Goal: Transaction & Acquisition: Purchase product/service

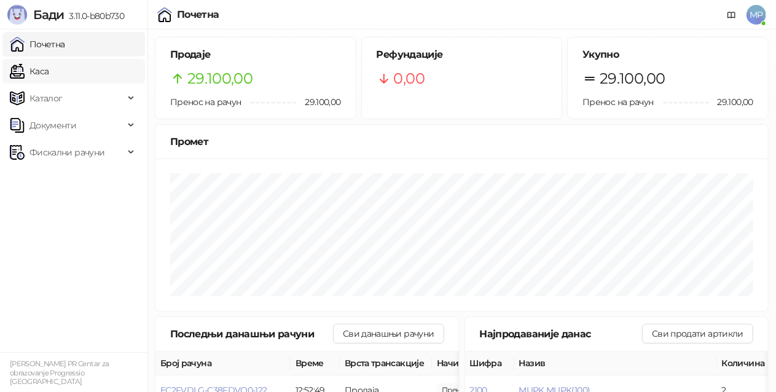
click at [43, 71] on link "Каса" at bounding box center [29, 71] width 39 height 25
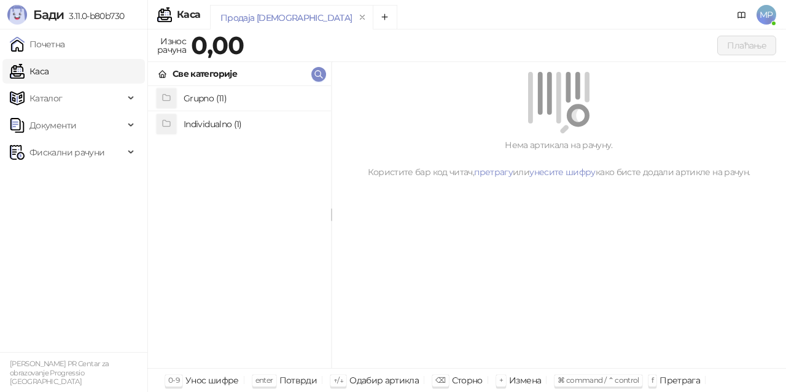
click at [282, 98] on h4 "Grupno (11)" at bounding box center [253, 98] width 138 height 20
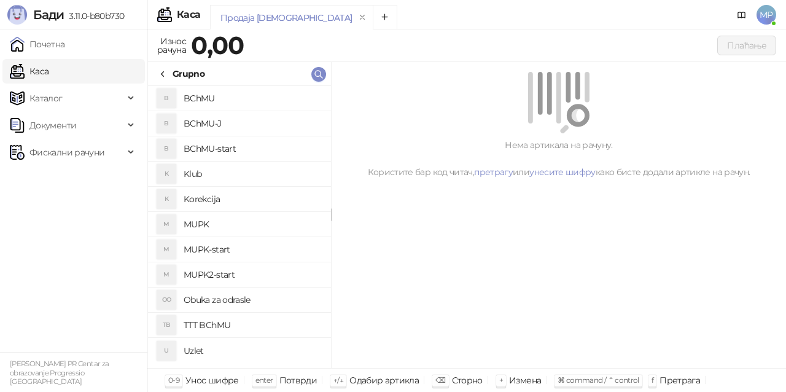
click at [232, 224] on h4 "MUPK" at bounding box center [253, 224] width 138 height 20
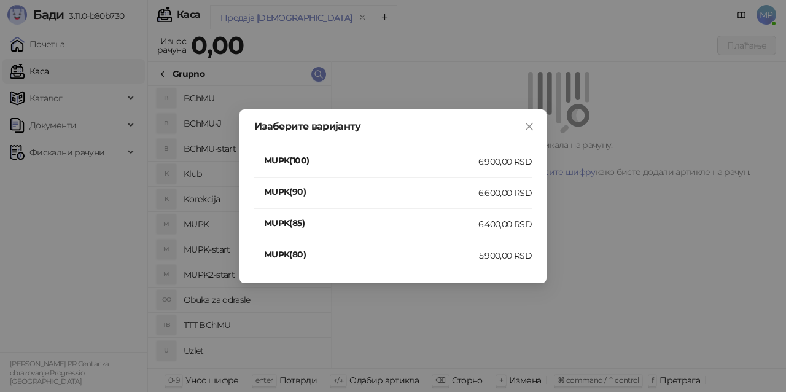
click at [517, 153] on li "MUPK(100) 6.900,00 RSD" at bounding box center [393, 161] width 278 height 31
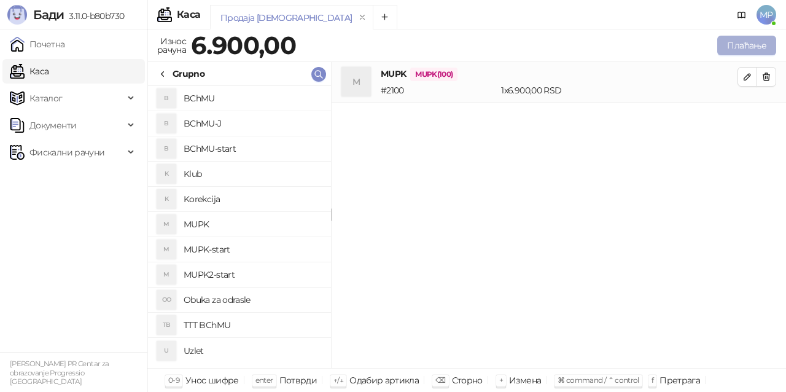
click at [749, 41] on button "Плаћање" at bounding box center [746, 46] width 59 height 20
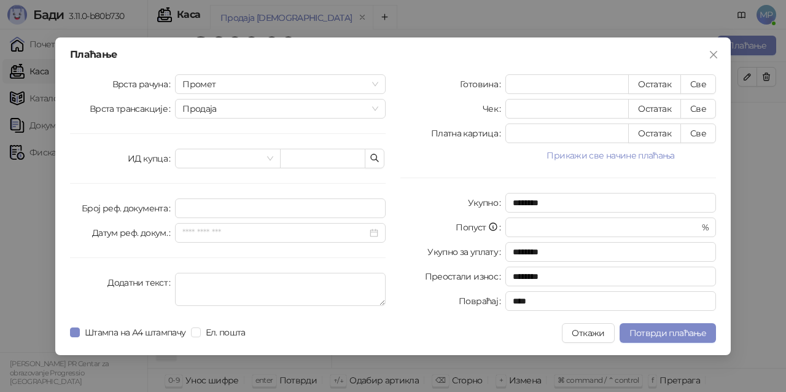
click at [610, 152] on button "Прикажи све начине плаћања" at bounding box center [610, 155] width 211 height 15
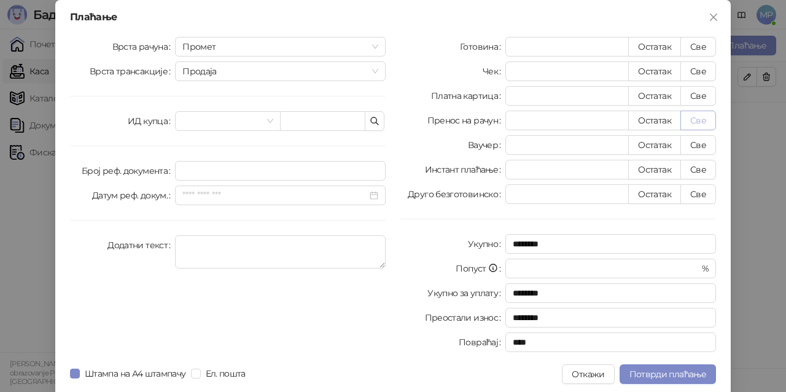
click at [702, 122] on button "Све" at bounding box center [698, 121] width 36 height 20
type input "****"
click at [660, 379] on button "Потврди плаћање" at bounding box center [668, 374] width 96 height 20
